Goal: Task Accomplishment & Management: Manage account settings

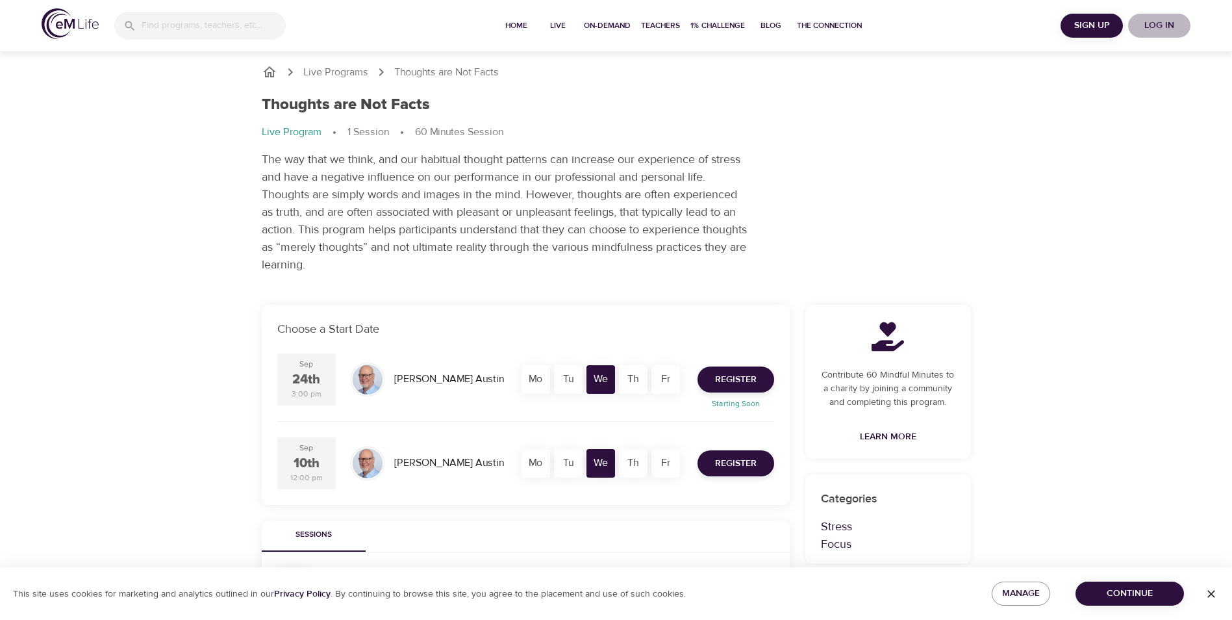
click at [1158, 24] on span "Log in" at bounding box center [1159, 26] width 52 height 16
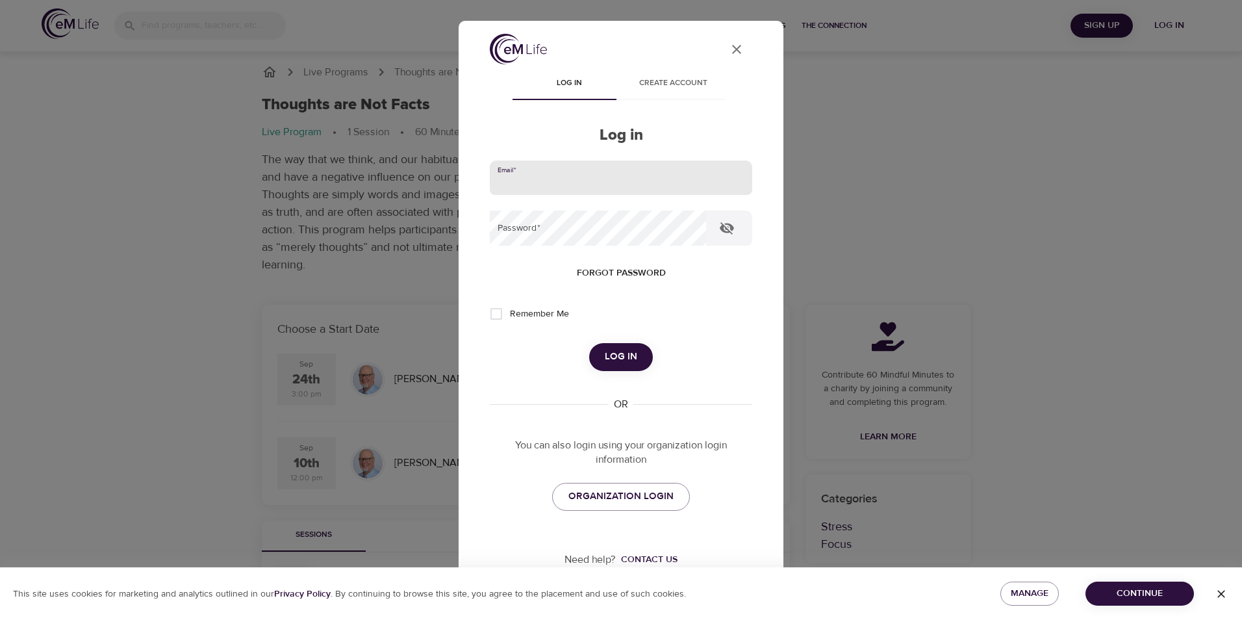
click at [647, 186] on input "email" at bounding box center [621, 177] width 262 height 35
type input "joseph.willson@vailresorts.com"
click at [589, 343] on button "Log in" at bounding box center [621, 356] width 64 height 27
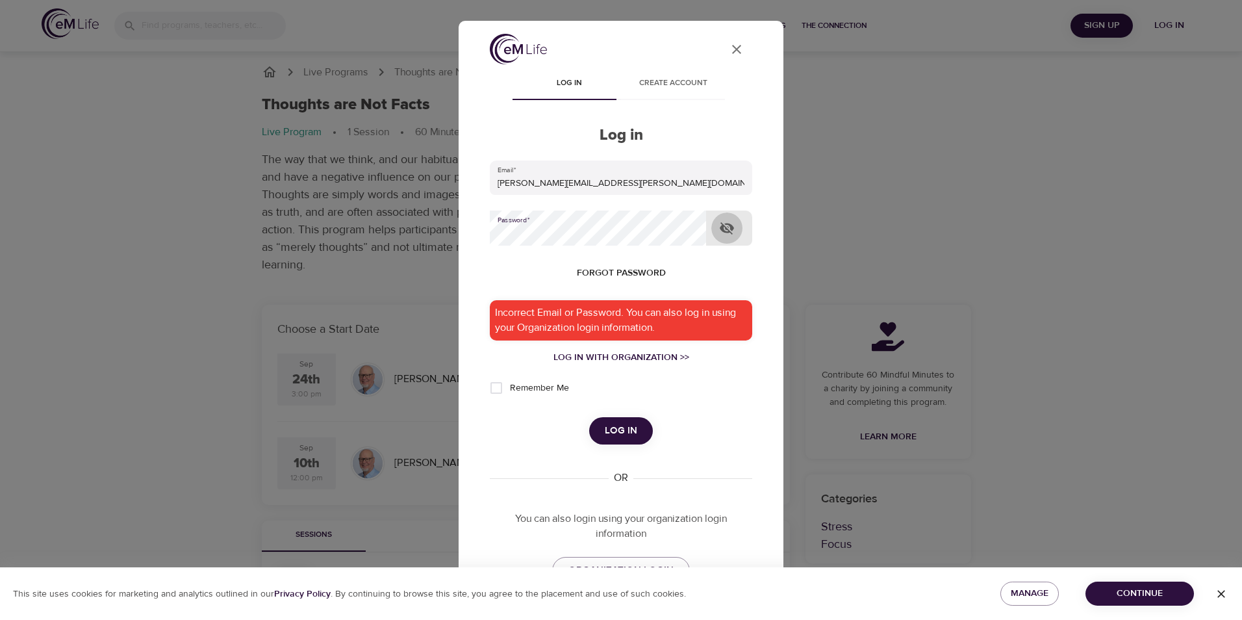
click at [733, 223] on icon "button" at bounding box center [727, 228] width 16 height 16
click at [607, 440] on button "Log in" at bounding box center [621, 430] width 64 height 27
click at [622, 357] on div "Log in with Organization >>" at bounding box center [621, 357] width 262 height 13
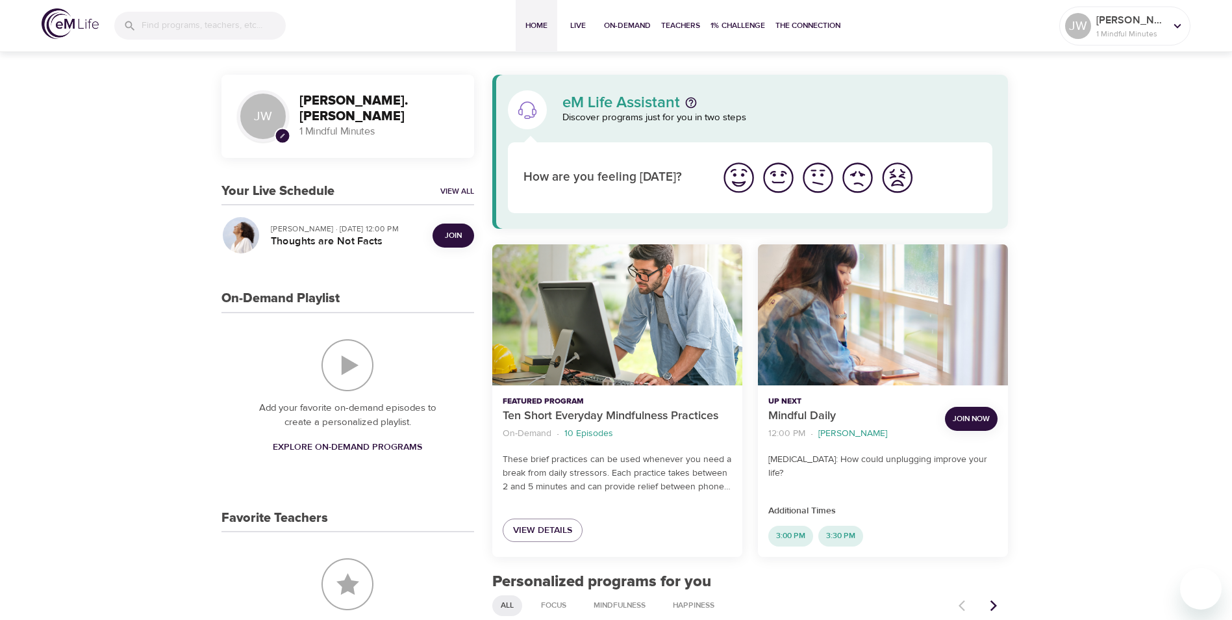
click at [443, 237] on span "Join" at bounding box center [453, 236] width 26 height 14
